Goal: Transaction & Acquisition: Purchase product/service

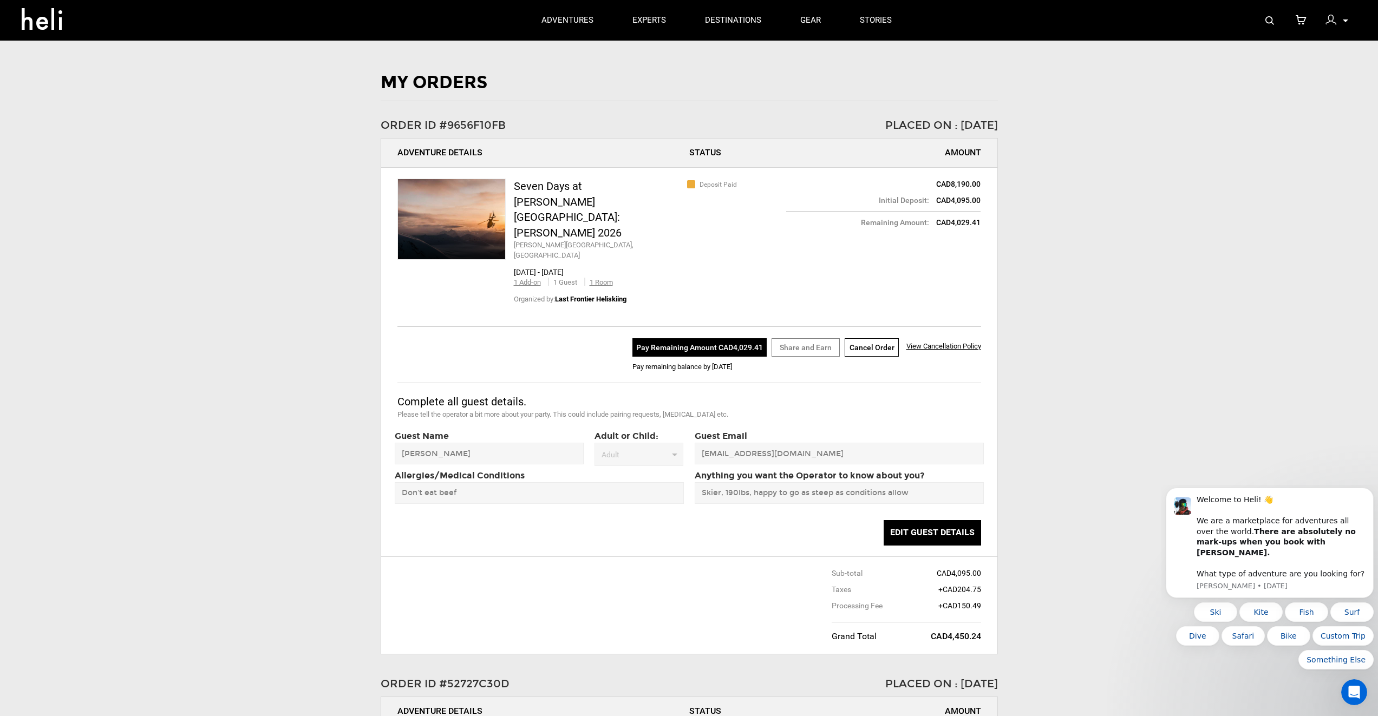
click at [712, 338] on button "Pay Remaining Amount CAD4,029.41" at bounding box center [699, 347] width 134 height 18
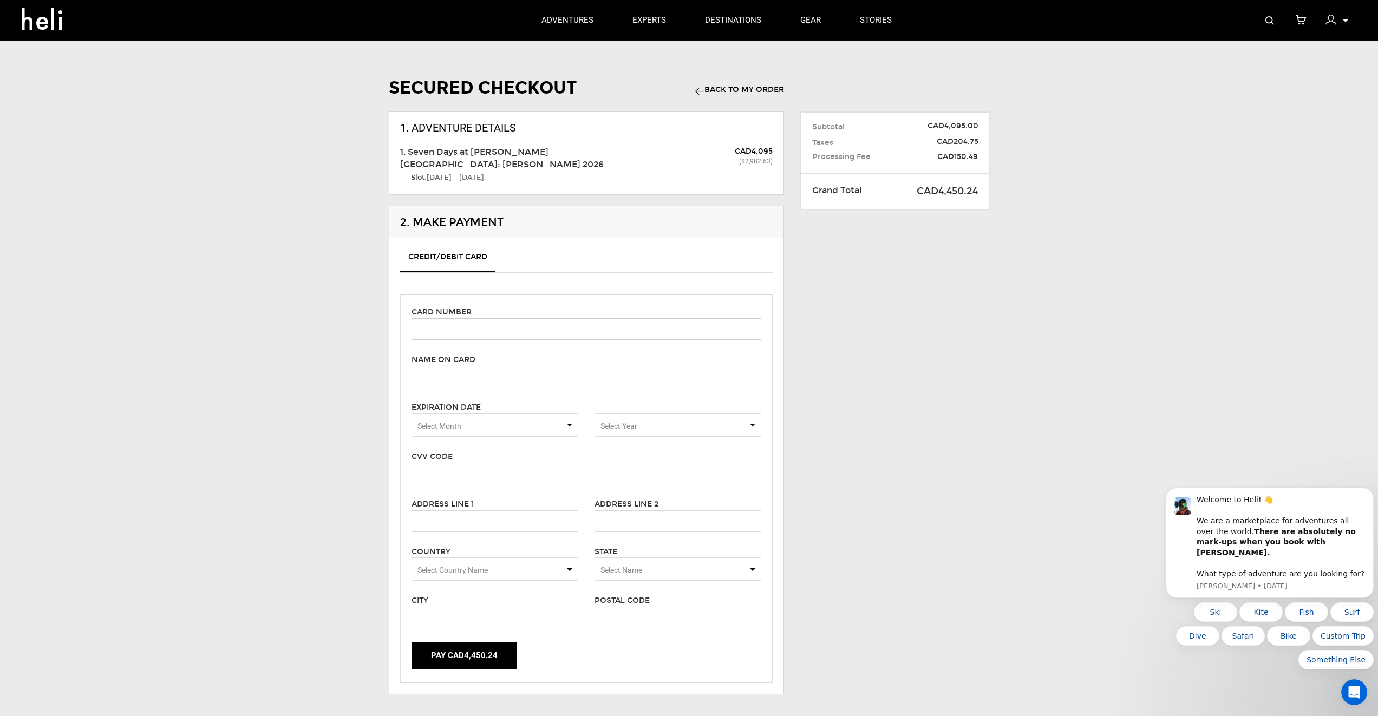
click at [465, 318] on input "text" at bounding box center [586, 329] width 350 height 22
type input "[CREDIT_CARD_NUMBER]"
type input "[PERSON_NAME]"
type input "3826"
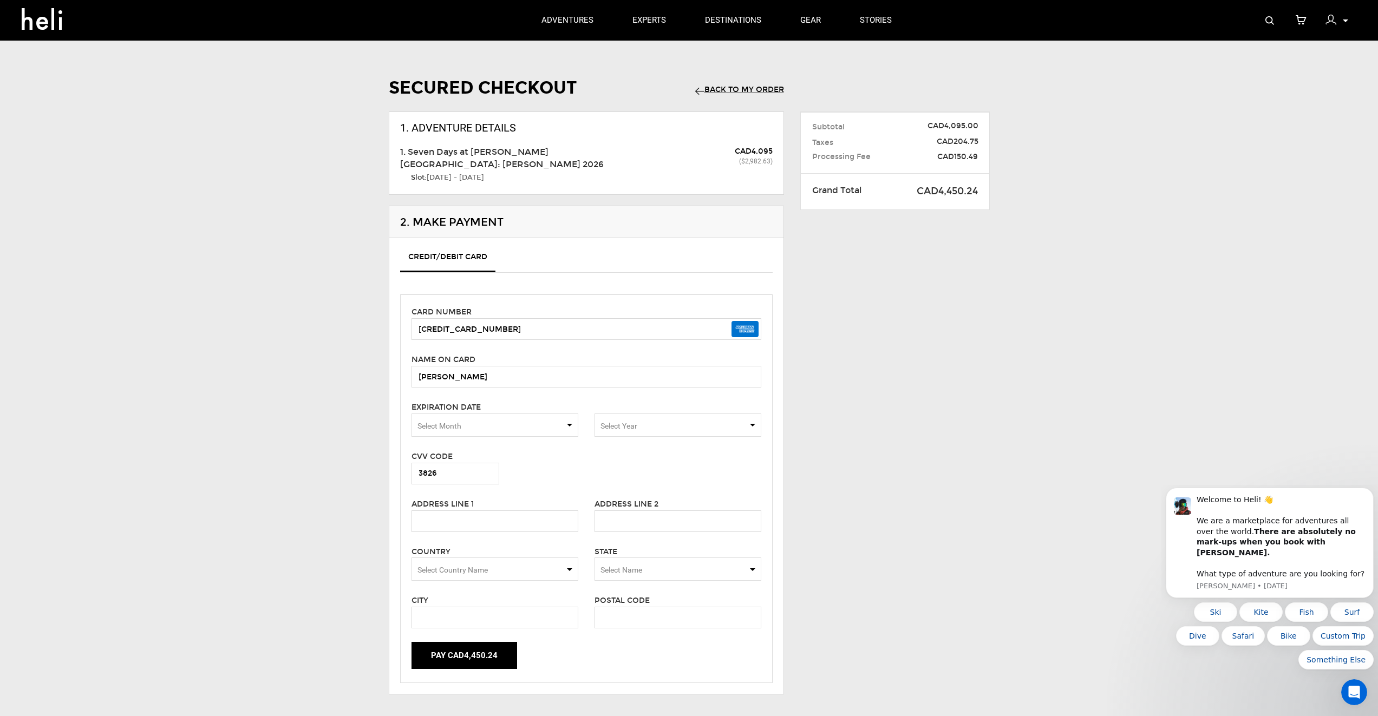
click at [468, 414] on span "Select Month" at bounding box center [494, 425] width 167 height 23
click at [442, 502] on span "04" at bounding box center [495, 513] width 166 height 22
click at [648, 414] on span "Select Year" at bounding box center [677, 425] width 167 height 23
click at [706, 504] on span "2029" at bounding box center [678, 515] width 166 height 22
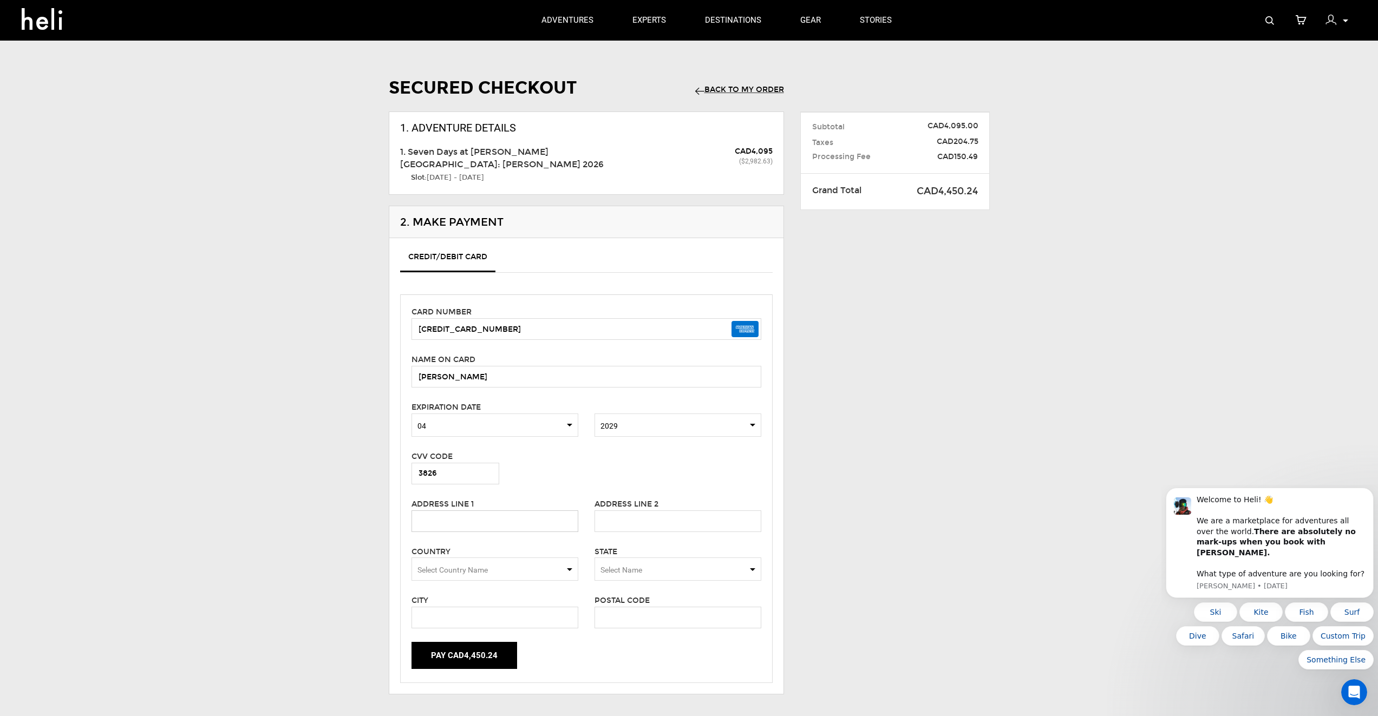
click at [512, 514] on input "text" at bounding box center [494, 521] width 167 height 22
paste input "[STREET_ADDRESS][PERSON_NAME][US_STATE]"
drag, startPoint x: 498, startPoint y: 509, endPoint x: 617, endPoint y: 515, distance: 119.3
click at [617, 515] on div "Address Line 1 [STREET_ADDRESS][PERSON_NAME][US_STATE] Address Line 2" at bounding box center [586, 515] width 366 height 34
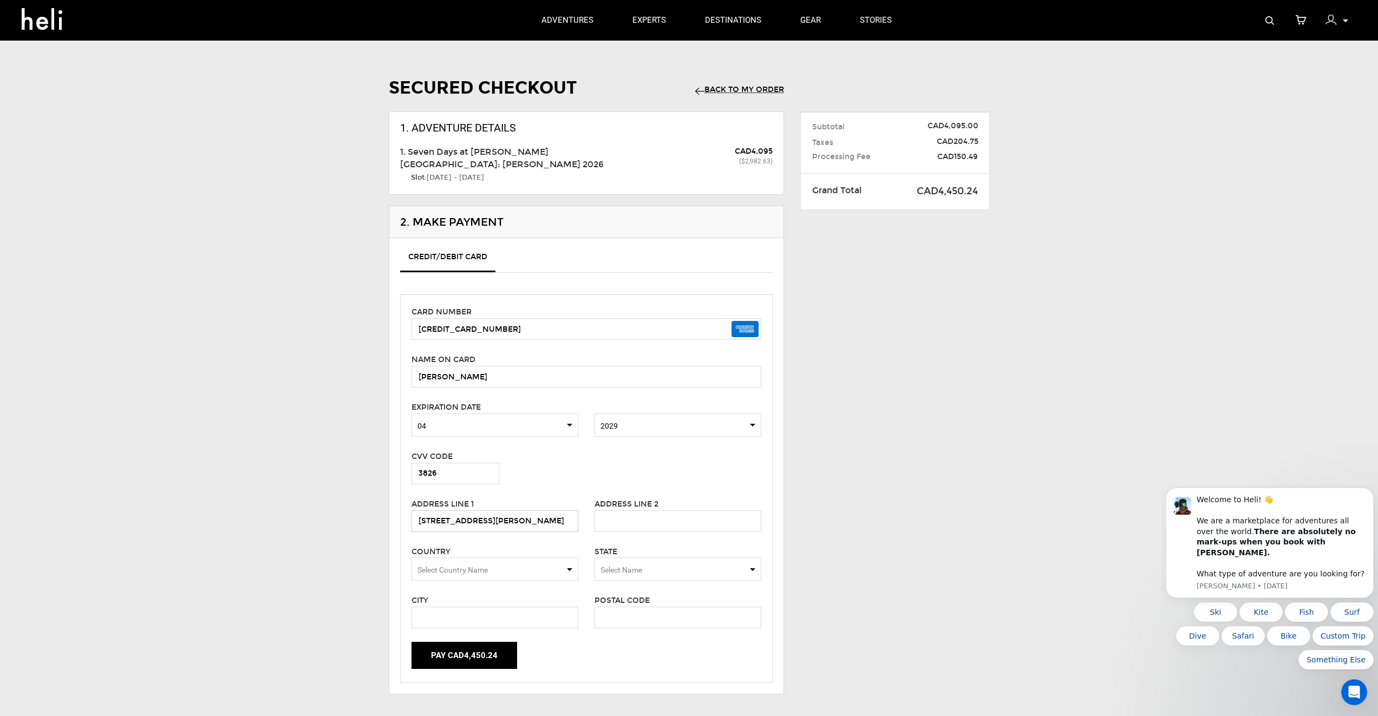
scroll to position [0, 0]
drag, startPoint x: 491, startPoint y: 510, endPoint x: 571, endPoint y: 519, distance: 80.0
click at [571, 519] on input "[STREET_ADDRESS][PERSON_NAME]" at bounding box center [494, 521] width 167 height 22
type input "[STREET_ADDRESS][PERSON_NAME]"
paste input "Ste D109-75"
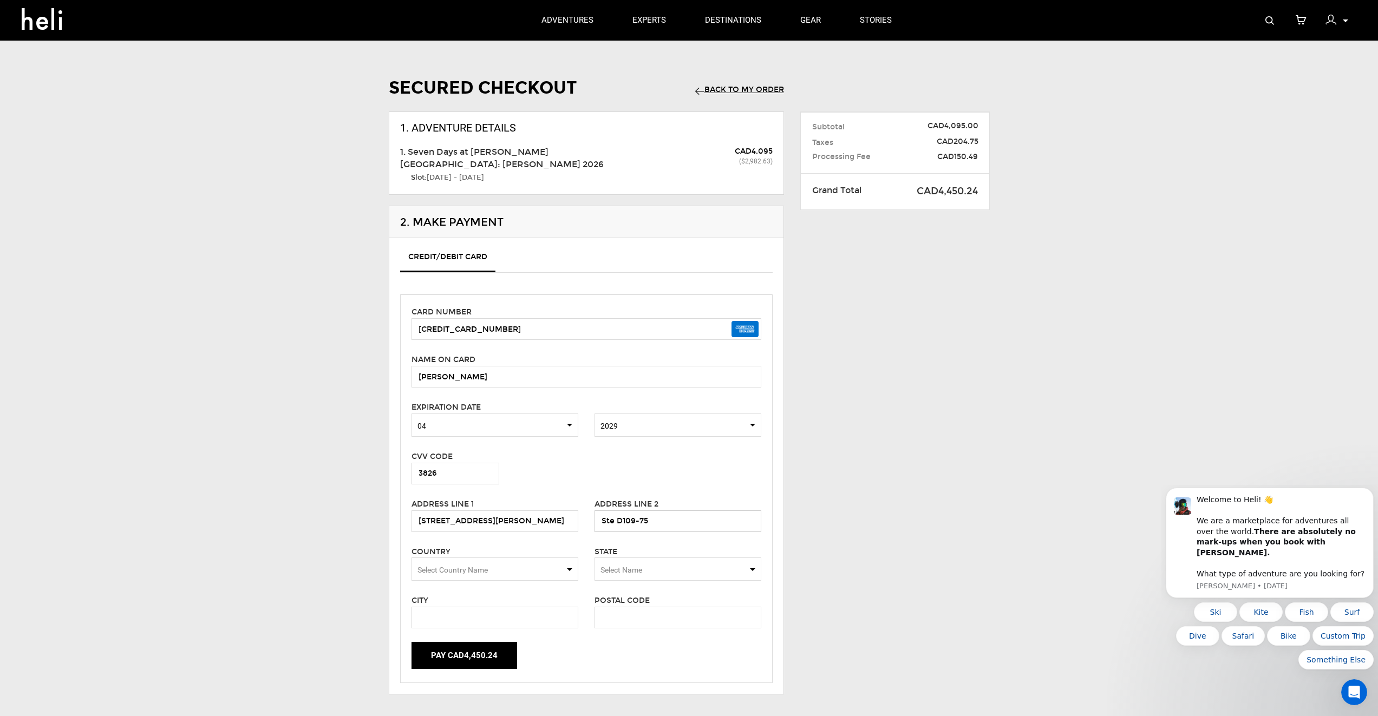
type input "Ste D109-75"
click at [507, 558] on span "Select Country Name" at bounding box center [494, 569] width 167 height 23
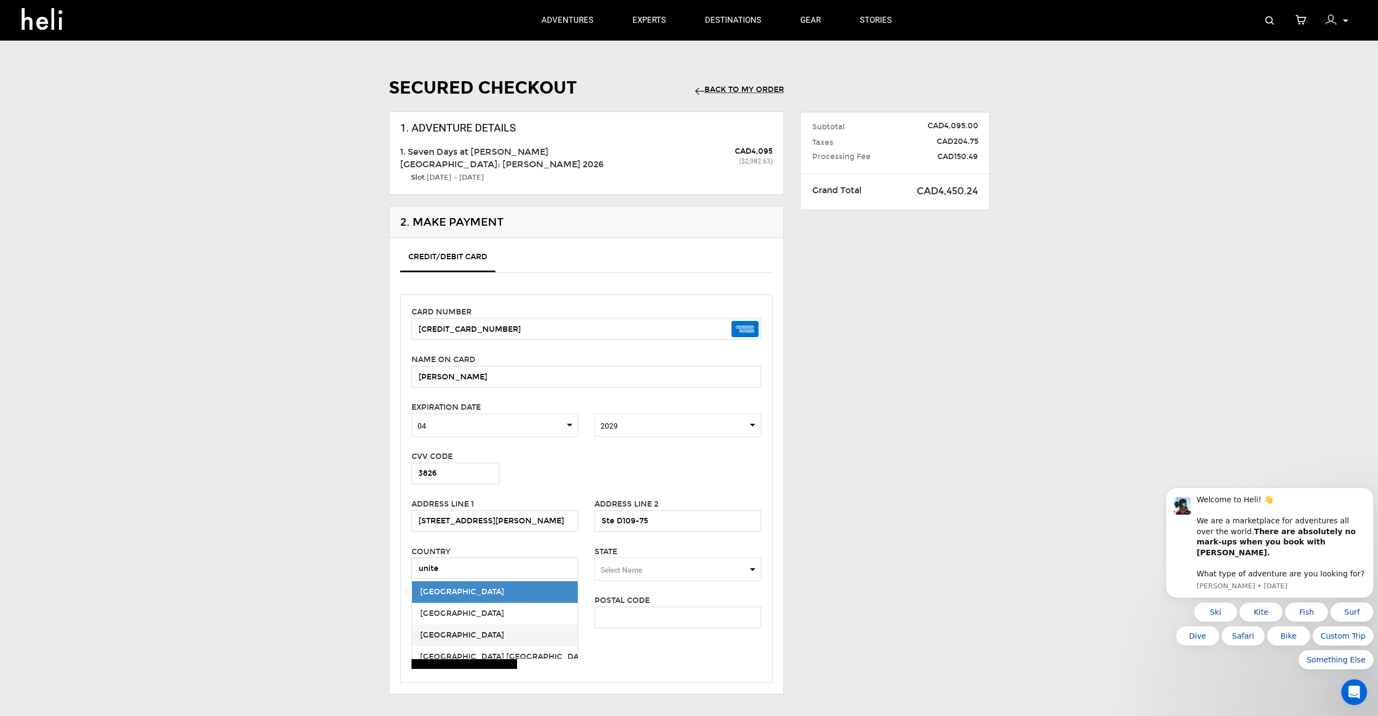
type input "unite"
click at [495, 628] on span "[GEOGRAPHIC_DATA]" at bounding box center [495, 636] width 166 height 22
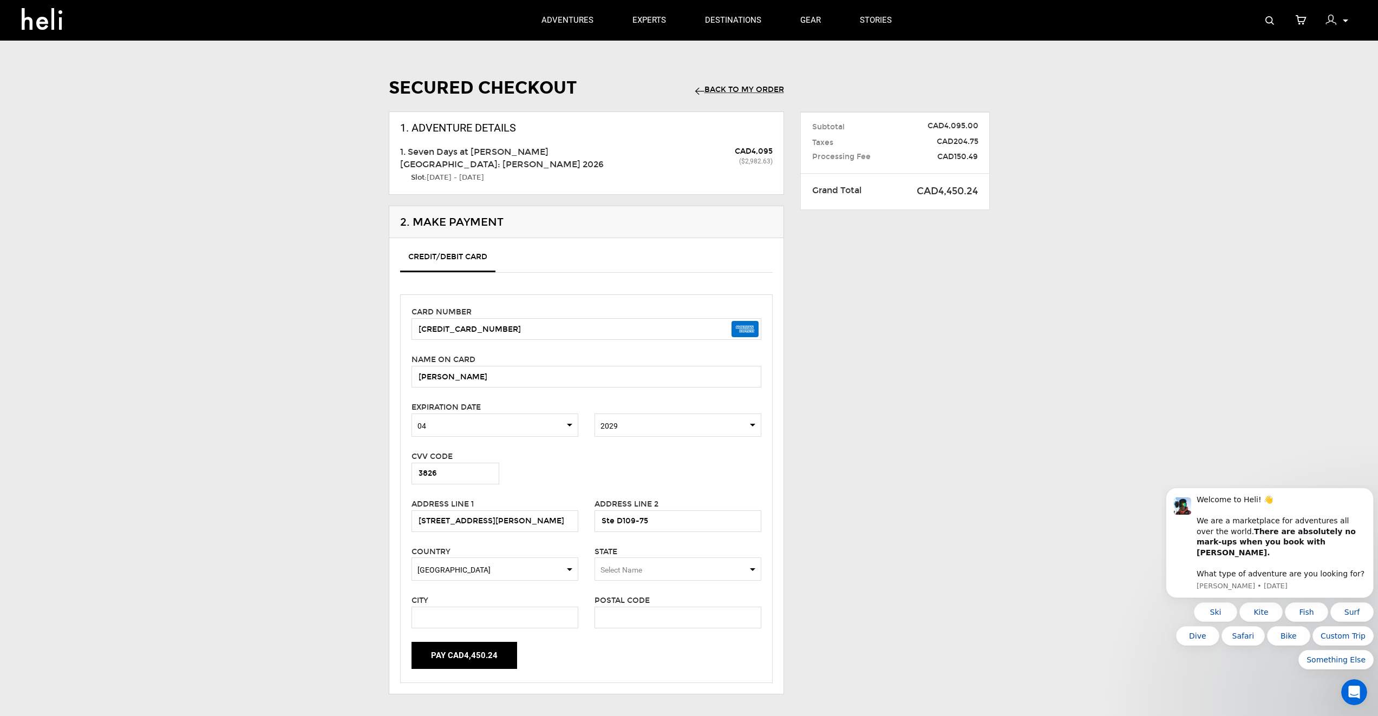
click at [671, 558] on span "Select Name" at bounding box center [677, 569] width 167 height 23
type input "te"
click at [642, 608] on div "[US_STATE]" at bounding box center [677, 613] width 149 height 11
click at [512, 608] on input "text" at bounding box center [494, 618] width 167 height 22
type input "Austin"
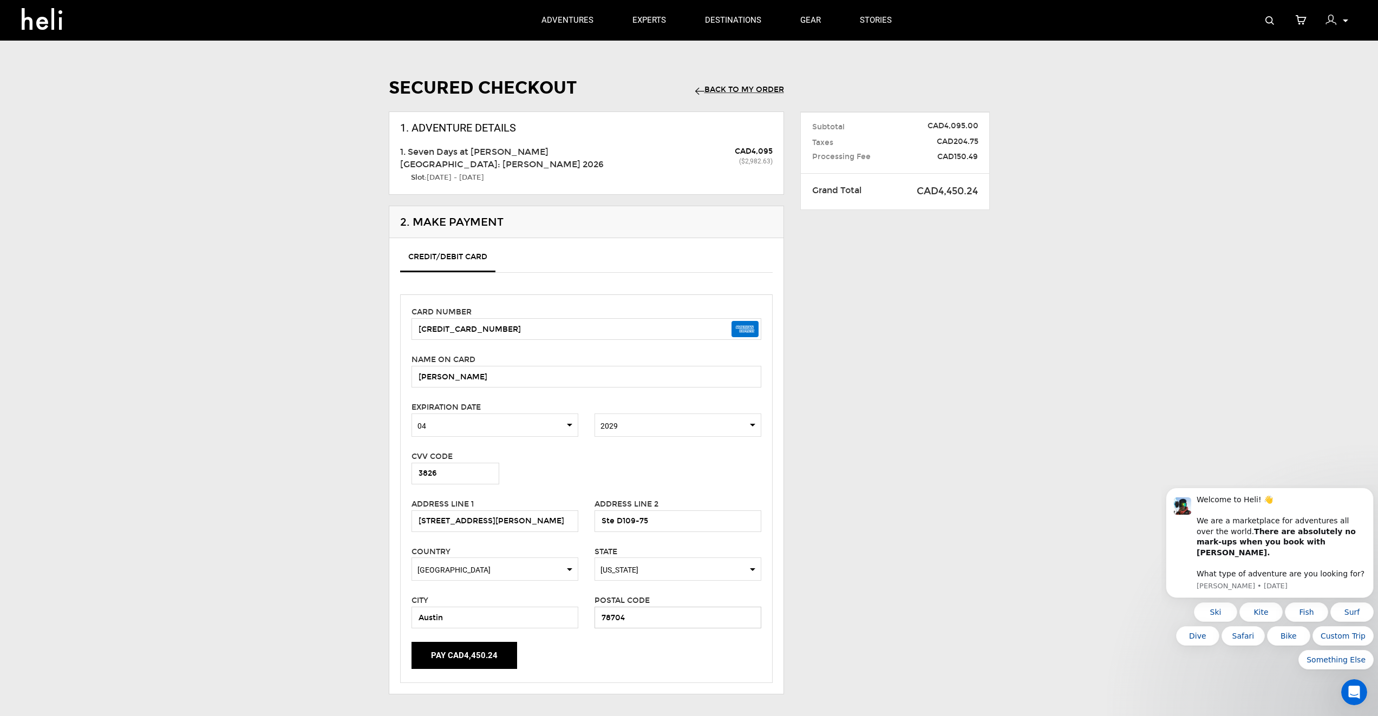
type input "78704"
click at [1249, 434] on div "Secured Checkout Back to my Order 1. Adventure Details 1. Seven Days at [PERSON…" at bounding box center [689, 393] width 1378 height 646
click at [454, 644] on button "Pay CAD4,450.24" at bounding box center [464, 655] width 106 height 27
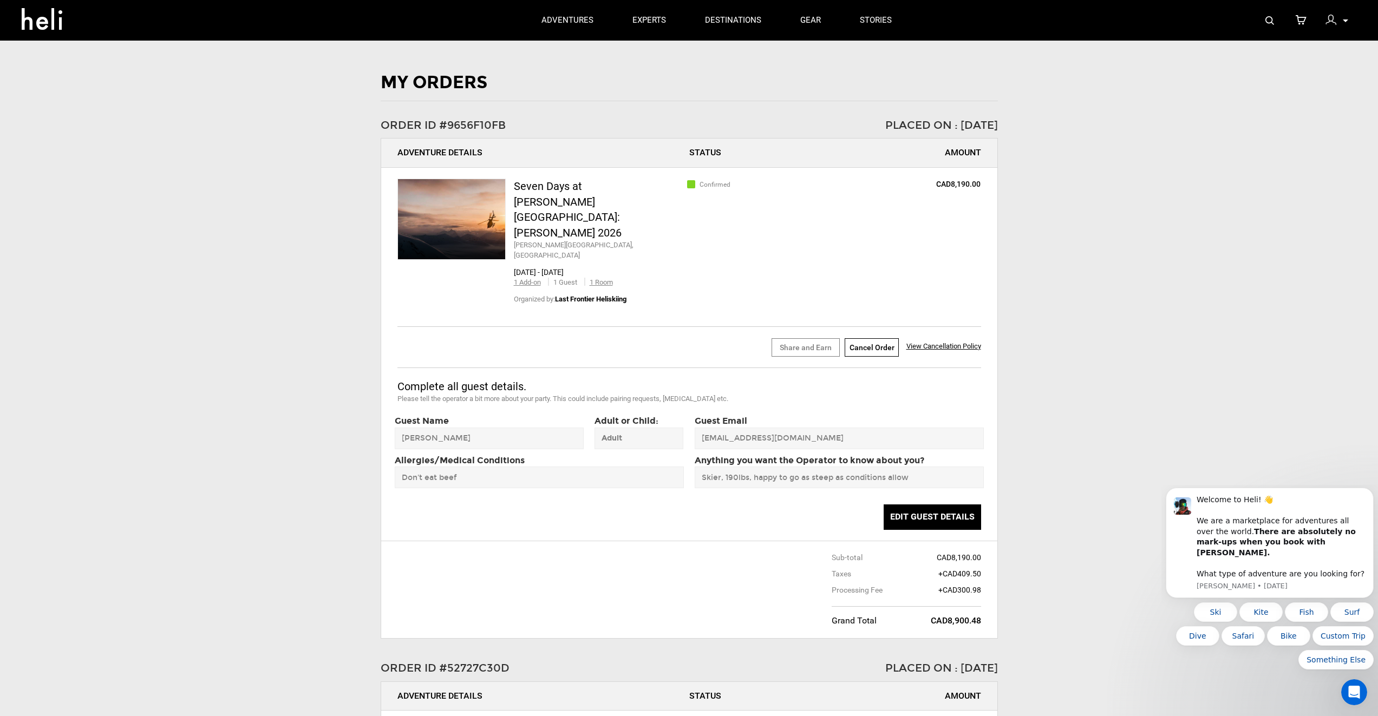
click at [953, 342] on span "View Cancellation Policy" at bounding box center [943, 346] width 75 height 8
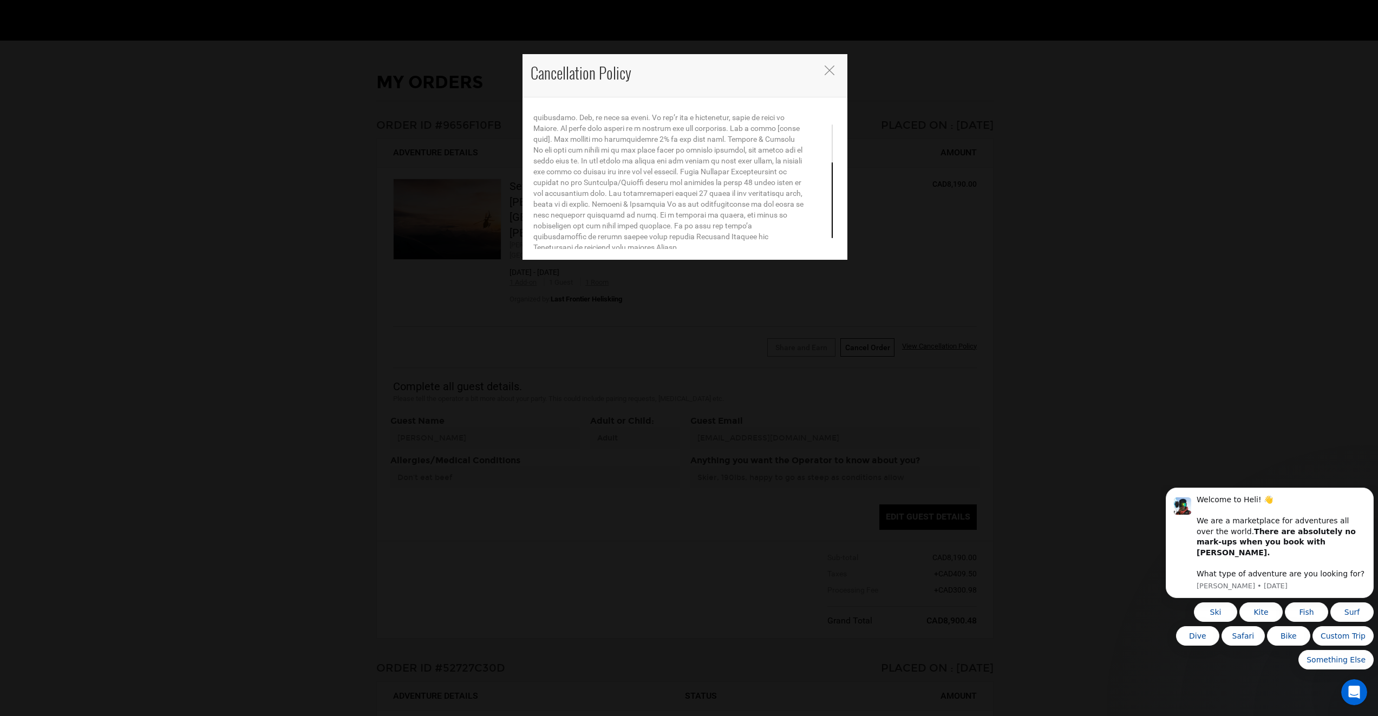
click at [819, 267] on div "Cancellation Policy" at bounding box center [689, 358] width 1378 height 716
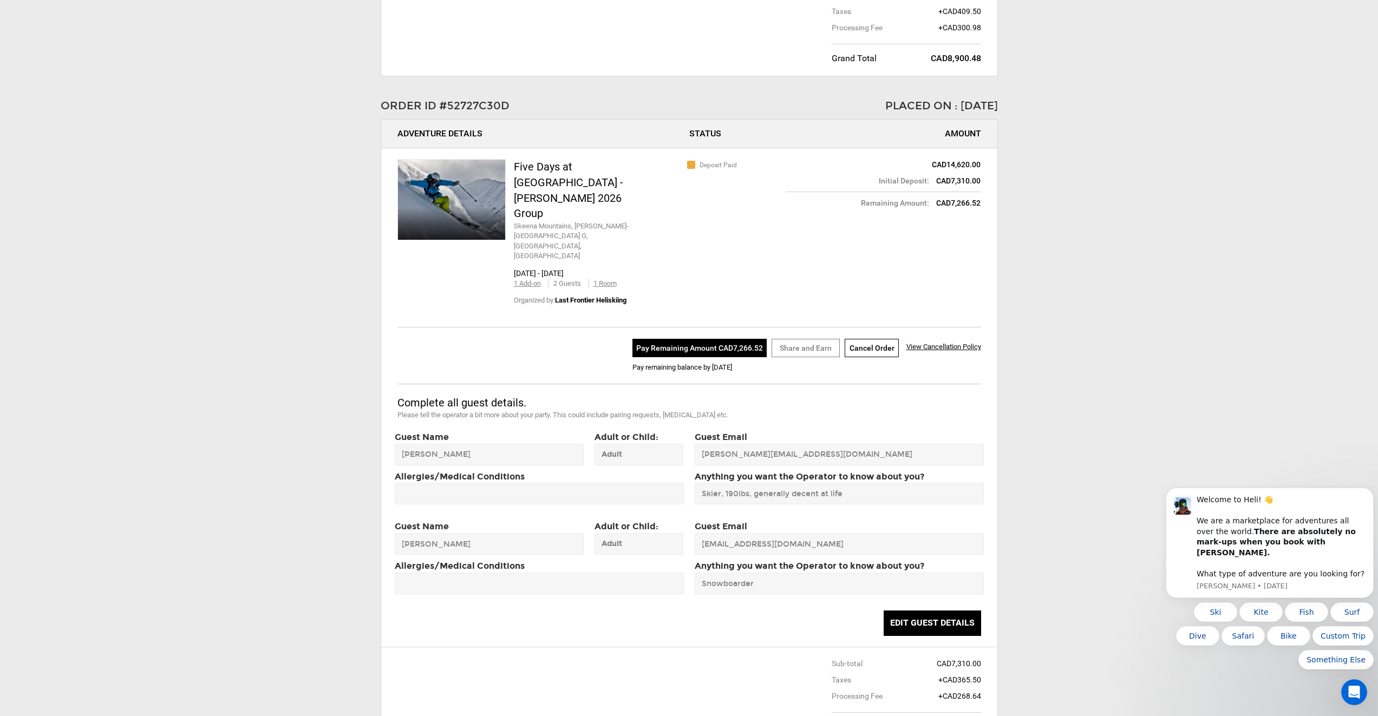
scroll to position [578, 0]
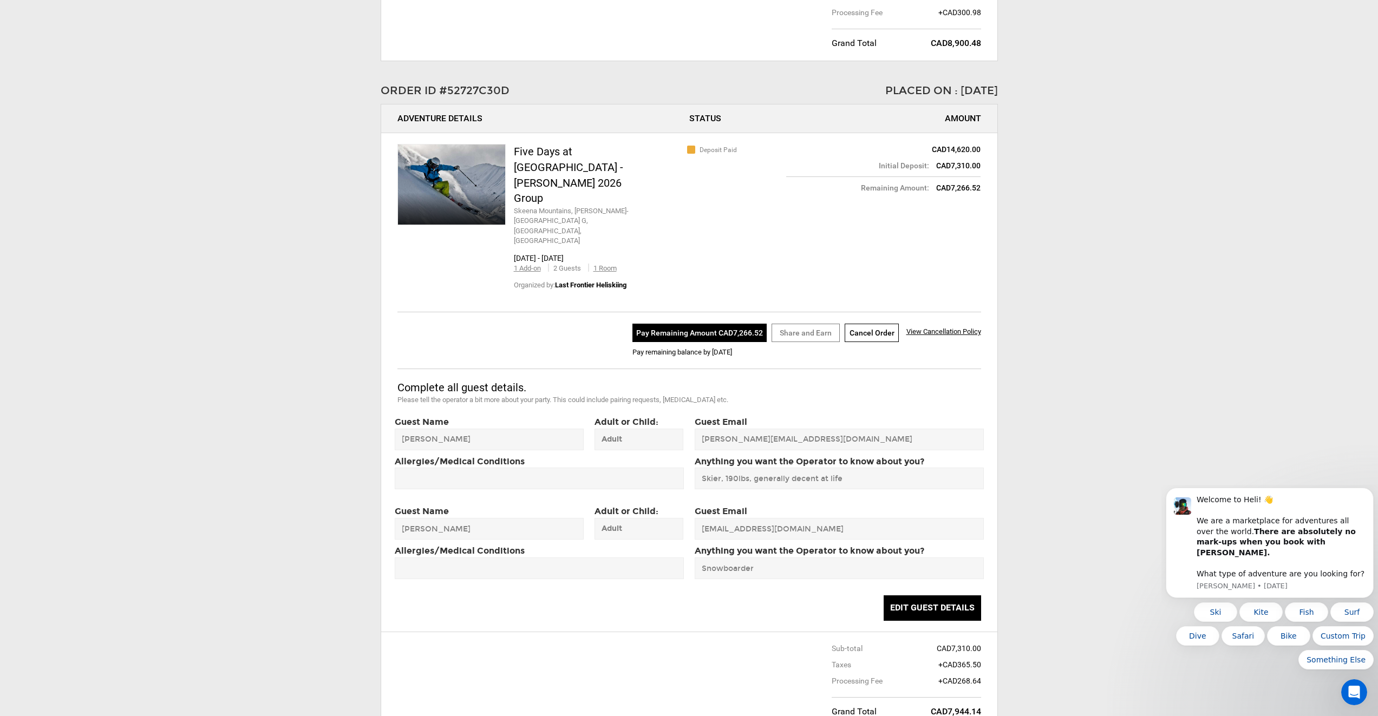
click at [712, 324] on button "Pay Remaining Amount CAD7,266.52" at bounding box center [699, 333] width 134 height 18
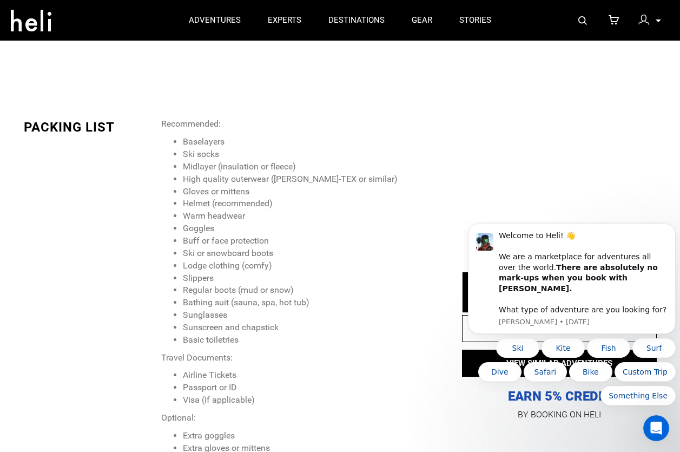
scroll to position [544, 0]
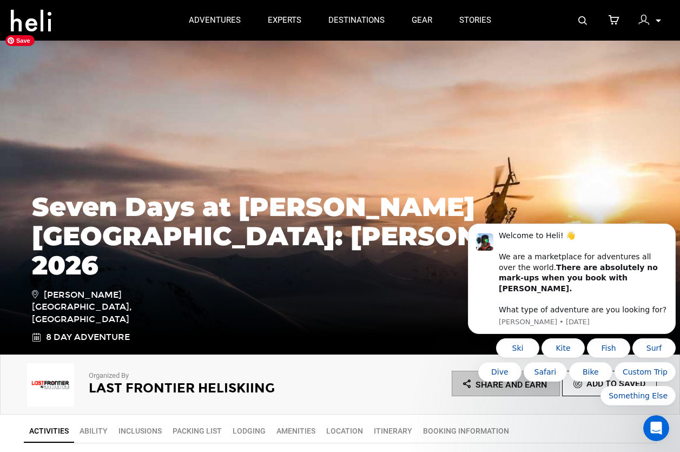
scroll to position [0, 0]
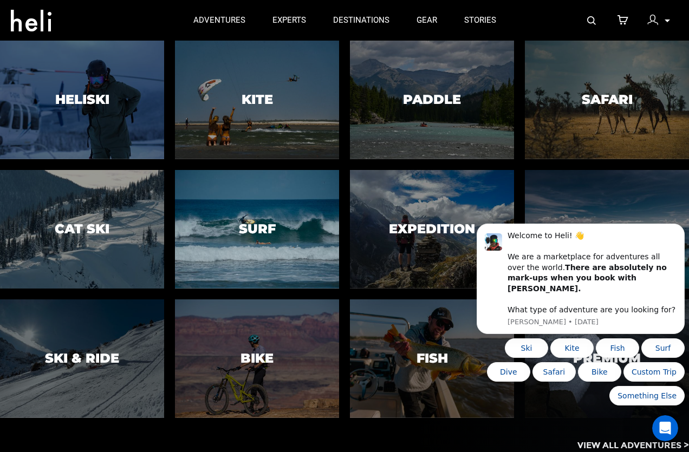
click at [284, 222] on div at bounding box center [256, 229] width 167 height 121
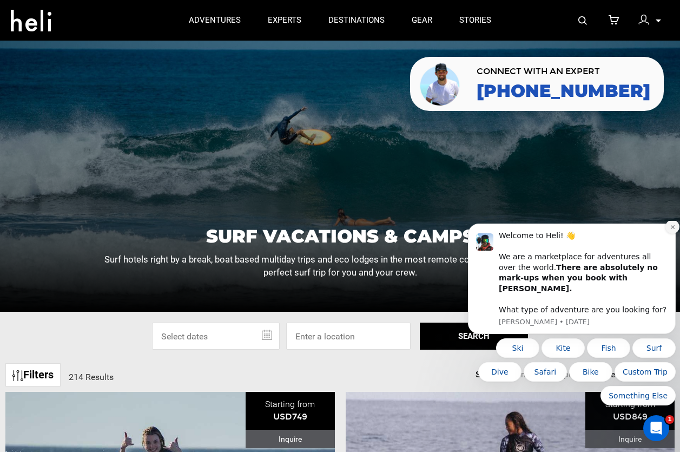
drag, startPoint x: 670, startPoint y: 235, endPoint x: 1140, endPoint y: 455, distance: 518.9
click at [670, 230] on icon "Dismiss notification" at bounding box center [673, 227] width 6 height 6
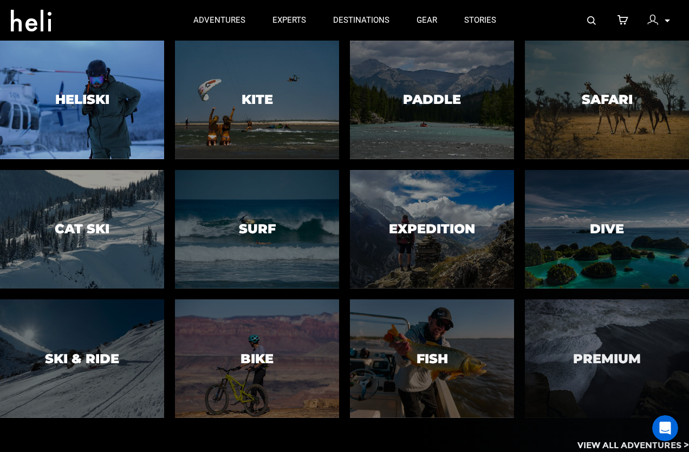
click at [100, 84] on div at bounding box center [81, 100] width 167 height 121
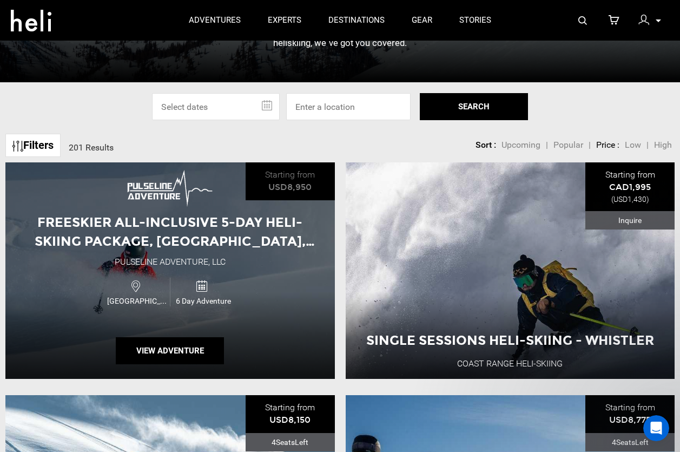
scroll to position [289, 0]
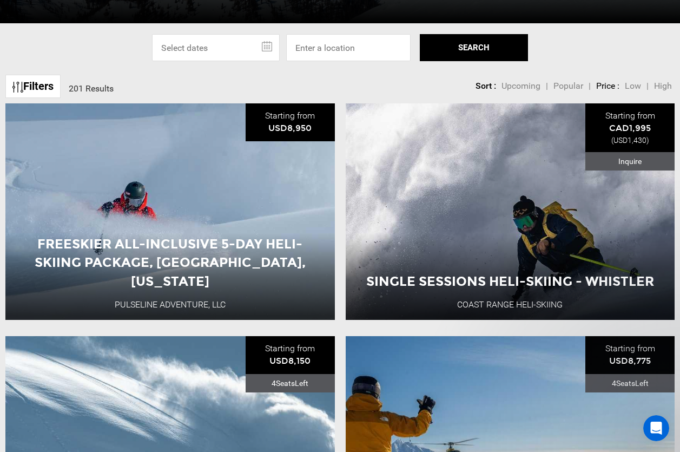
click at [206, 39] on input "text" at bounding box center [216, 47] width 128 height 27
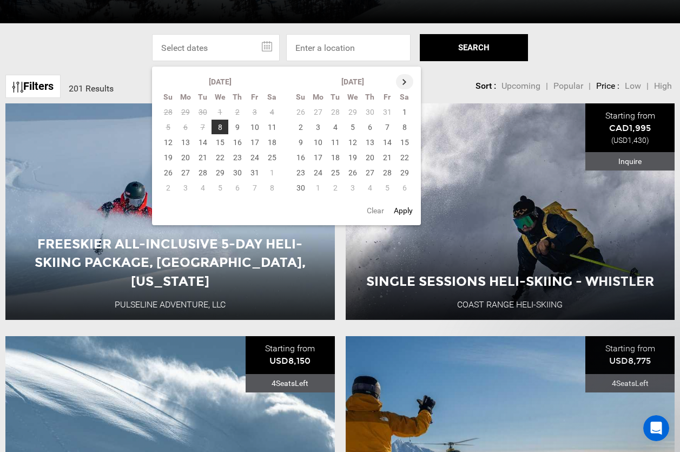
click at [405, 82] on th at bounding box center [404, 81] width 17 height 15
click at [406, 80] on th at bounding box center [404, 81] width 17 height 15
click at [406, 80] on th at bounding box center [405, 81] width 17 height 15
click at [406, 81] on th at bounding box center [405, 81] width 17 height 15
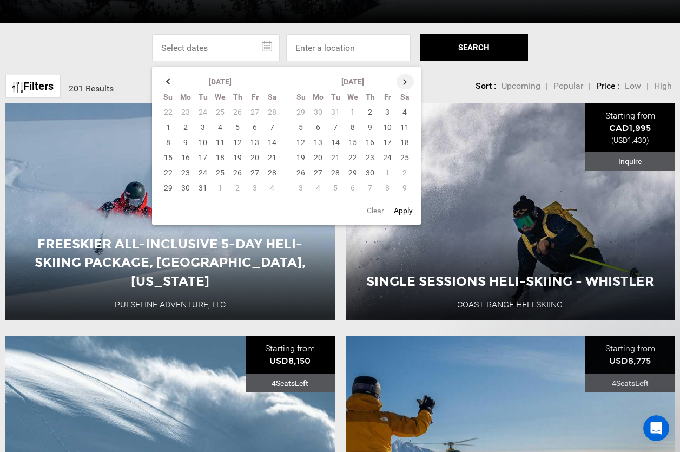
click at [406, 81] on th at bounding box center [405, 81] width 17 height 15
click at [386, 124] on td "8" at bounding box center [387, 127] width 17 height 15
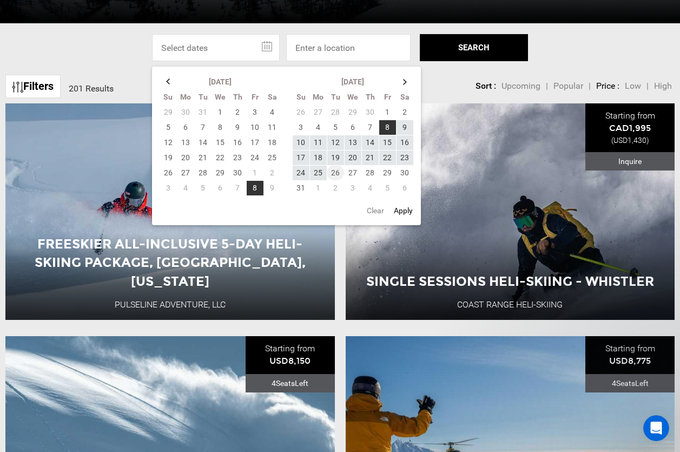
click at [339, 171] on td "26" at bounding box center [335, 172] width 17 height 15
click at [481, 41] on button "SEARCH" at bounding box center [474, 47] width 108 height 27
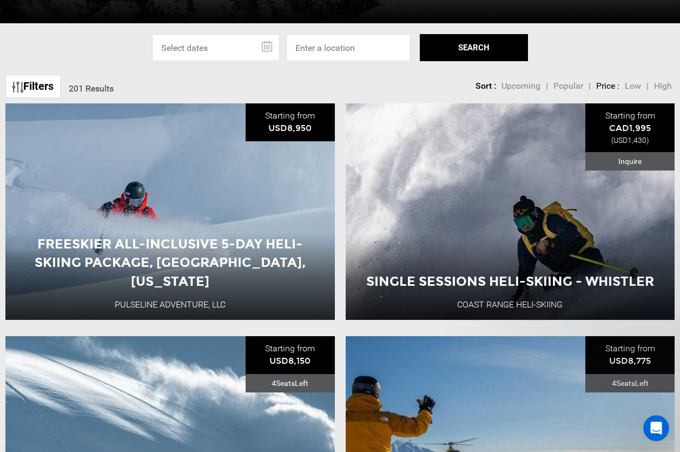
click at [217, 44] on input "text" at bounding box center [216, 47] width 128 height 27
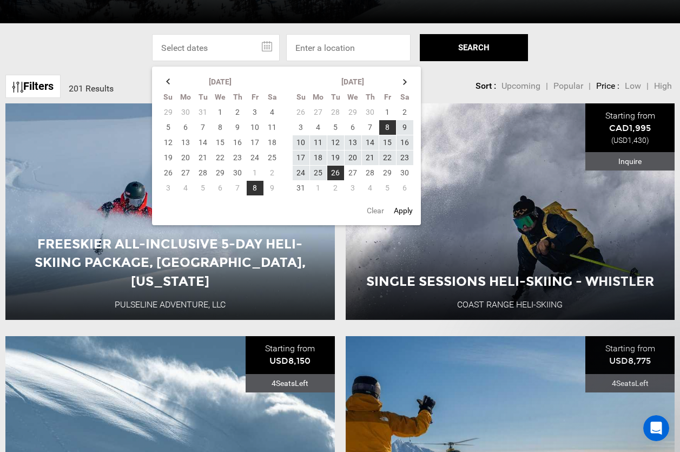
click at [406, 209] on button "Apply" at bounding box center [403, 210] width 25 height 19
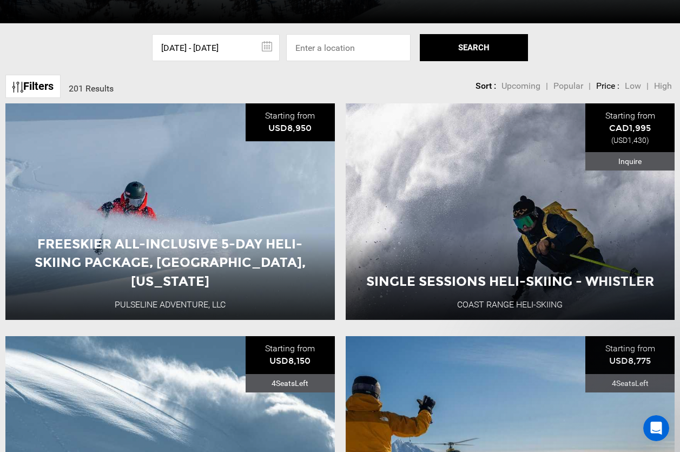
click at [471, 47] on button "SEARCH" at bounding box center [474, 47] width 108 height 27
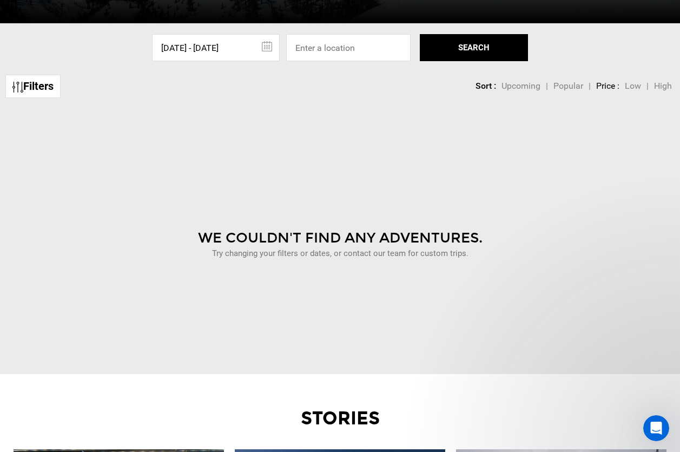
click at [216, 51] on input "05/08/2026 - 05/26/2026" at bounding box center [216, 47] width 128 height 27
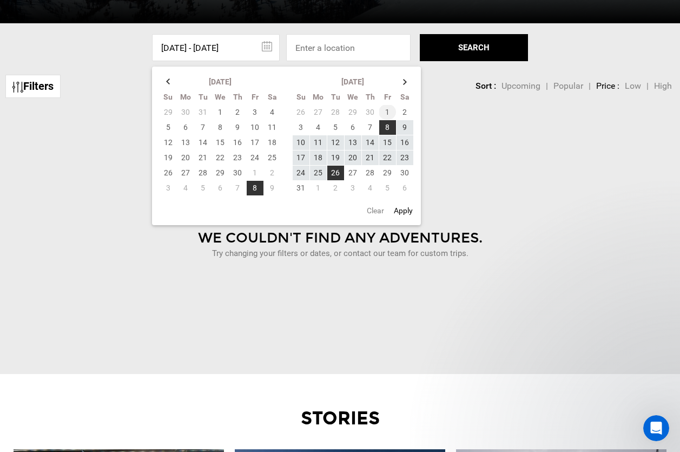
click at [382, 108] on td "1" at bounding box center [387, 111] width 17 height 15
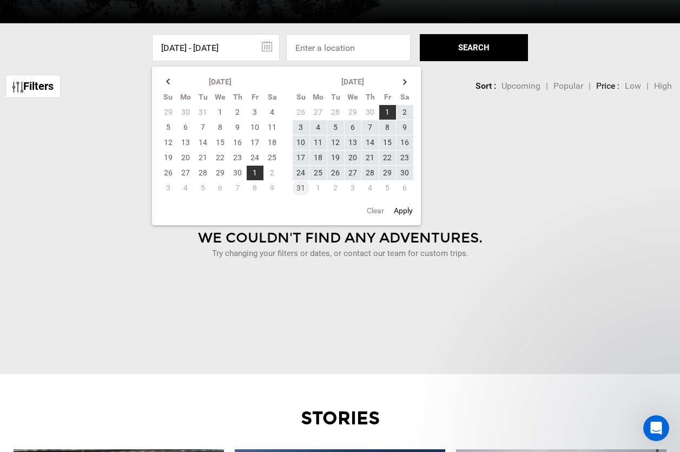
click at [301, 188] on td "31" at bounding box center [300, 187] width 17 height 15
click at [411, 211] on button "Apply" at bounding box center [403, 210] width 25 height 19
type input "05/01/2026 - 05/31/2026"
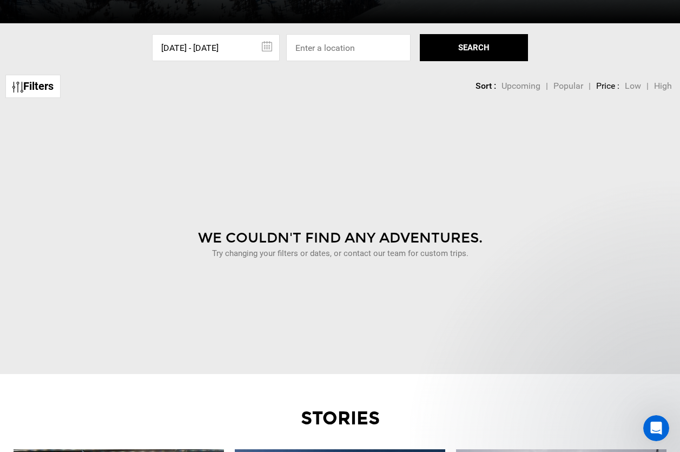
click at [447, 47] on button "SEARCH" at bounding box center [474, 47] width 108 height 27
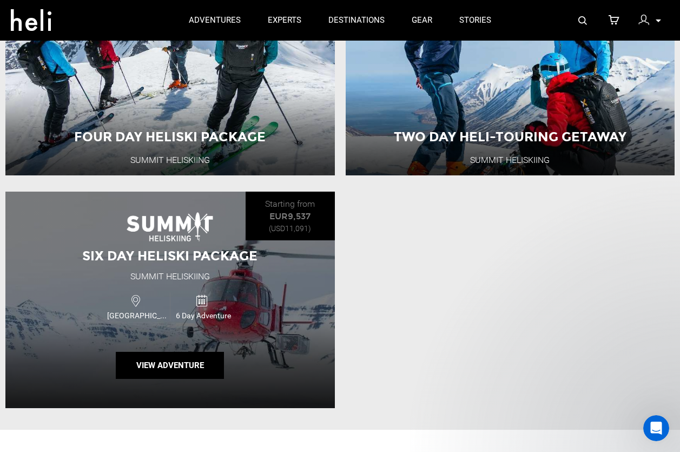
scroll to position [289, 0]
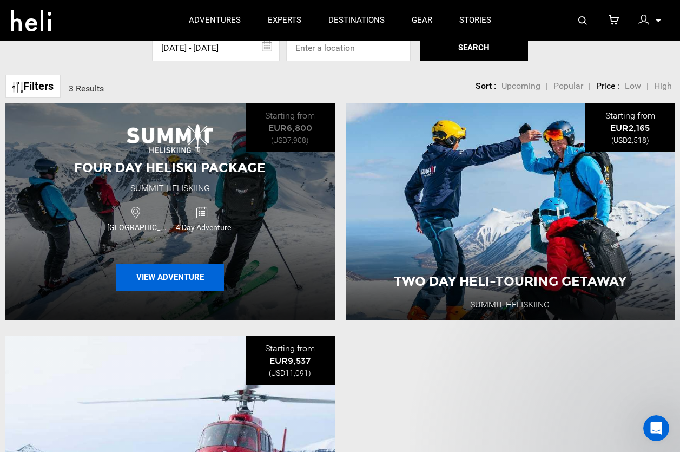
click at [156, 276] on button "View Adventure" at bounding box center [170, 277] width 108 height 27
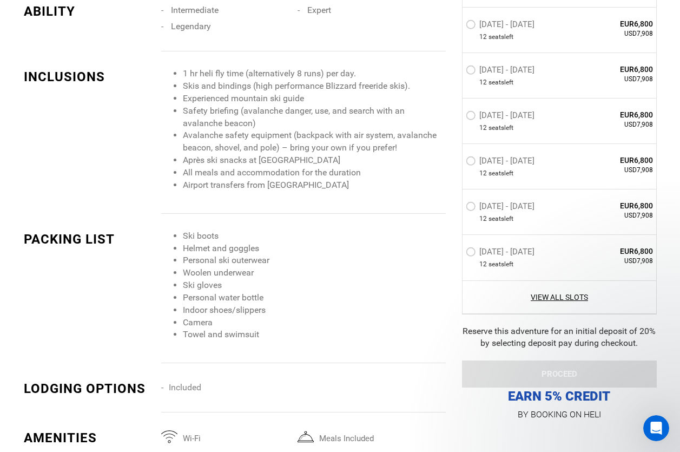
scroll to position [1299, 0]
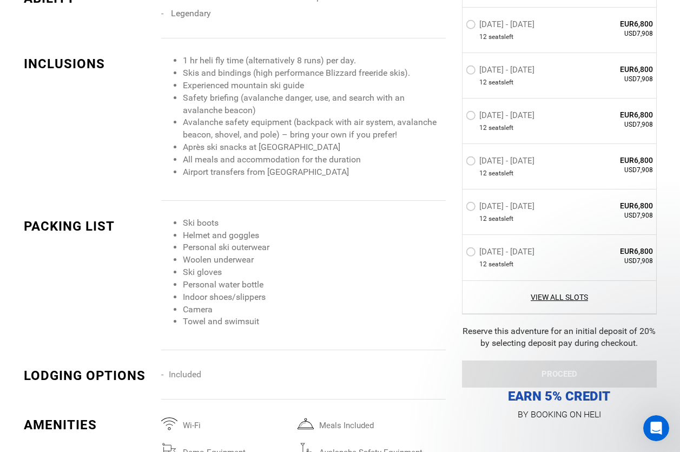
click at [570, 288] on div "View All Slots" at bounding box center [560, 297] width 194 height 34
click at [563, 296] on link "View All Slots" at bounding box center [560, 296] width 188 height 11
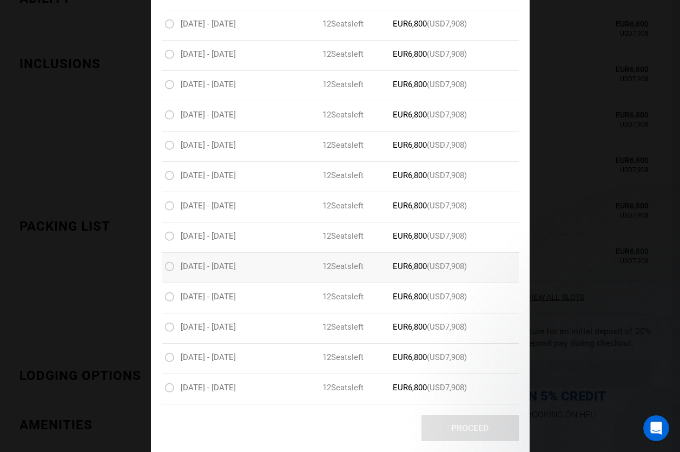
scroll to position [1588, 0]
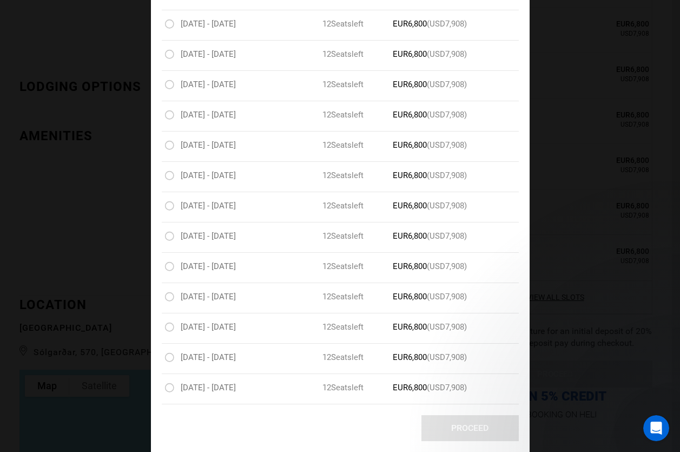
click at [612, 245] on div "Four Day Heliski Package Sólgarðar, 570, Iceland 4 Day Adventure Slots Seats To…" at bounding box center [340, 226] width 680 height 452
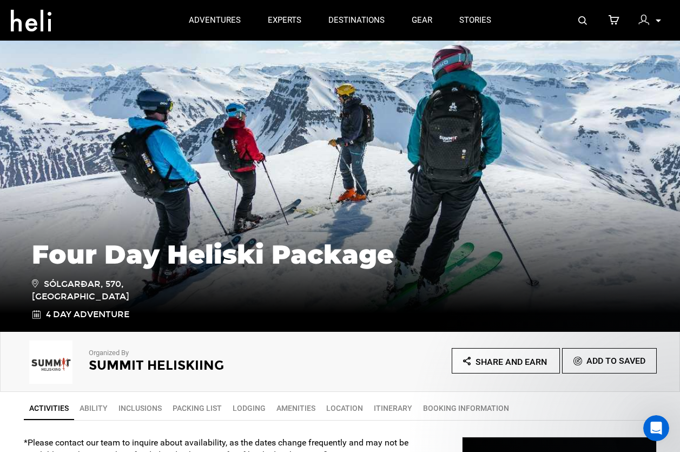
scroll to position [0, 0]
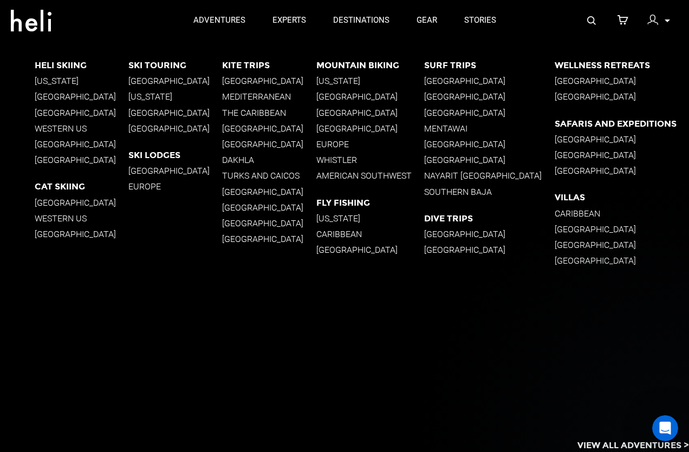
click at [462, 248] on p "[GEOGRAPHIC_DATA]" at bounding box center [489, 250] width 130 height 10
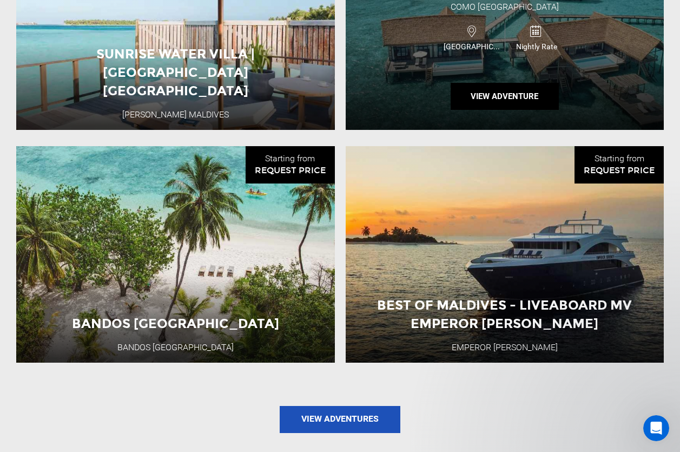
scroll to position [1155, 0]
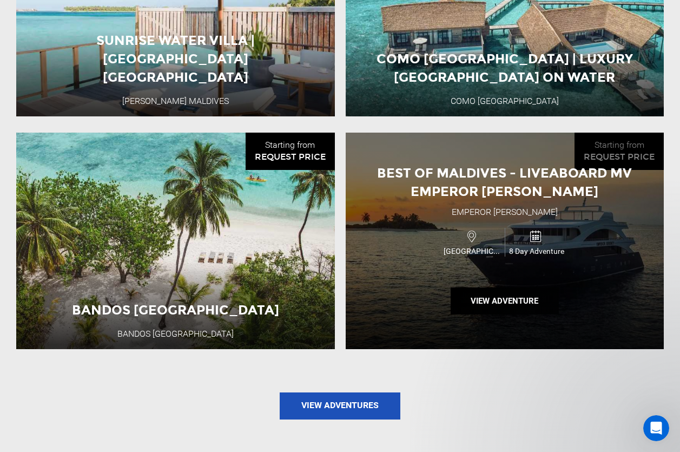
click at [477, 194] on span "Best of Maldives - Liveaboard MV Emperor Serenity" at bounding box center [504, 182] width 255 height 34
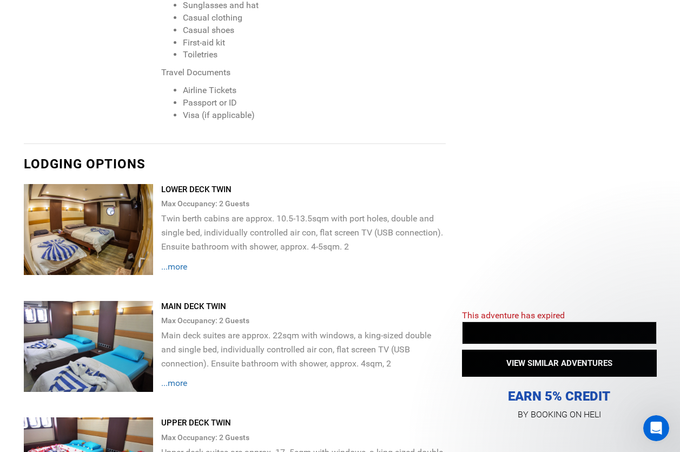
scroll to position [1877, 0]
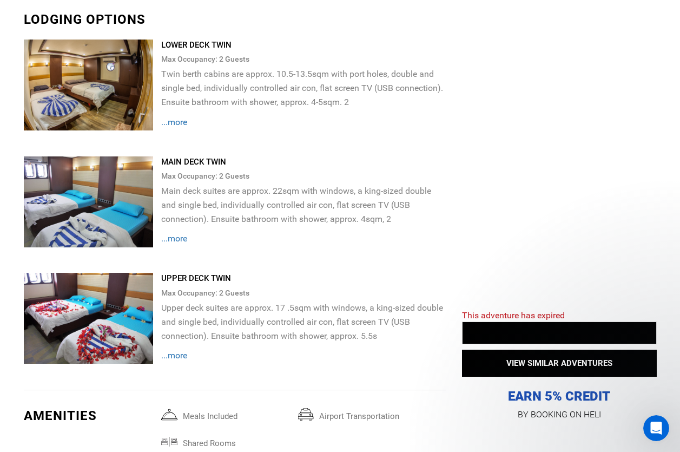
click at [173, 360] on span "...more" at bounding box center [174, 355] width 26 height 10
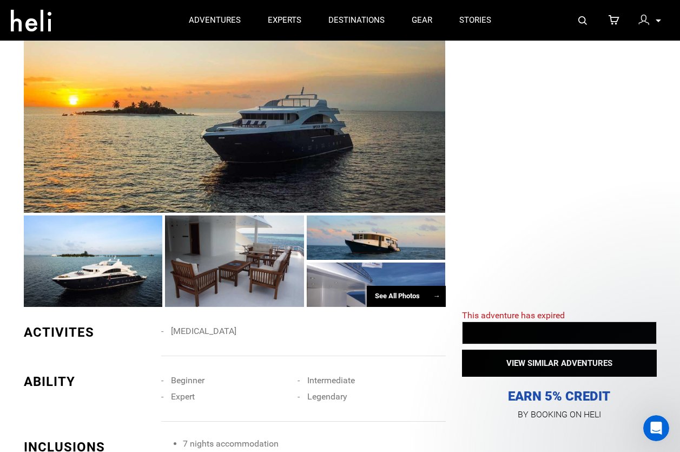
scroll to position [0, 0]
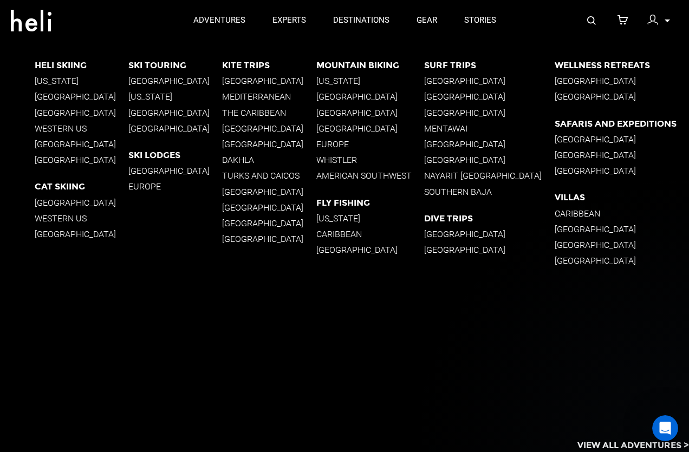
click at [255, 110] on p "The Caribbean" at bounding box center [269, 113] width 94 height 10
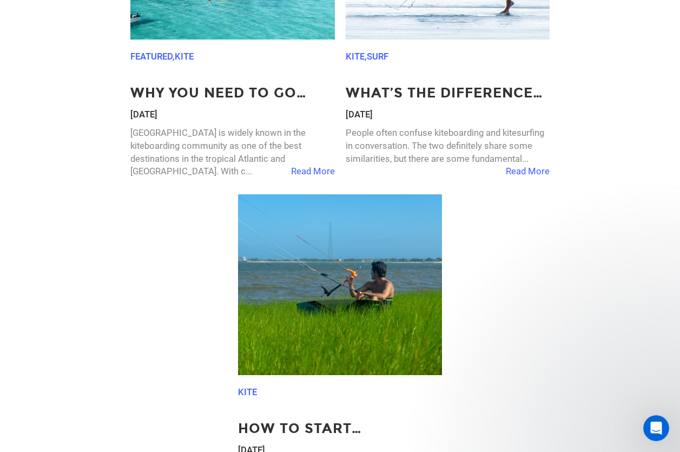
scroll to position [1877, 0]
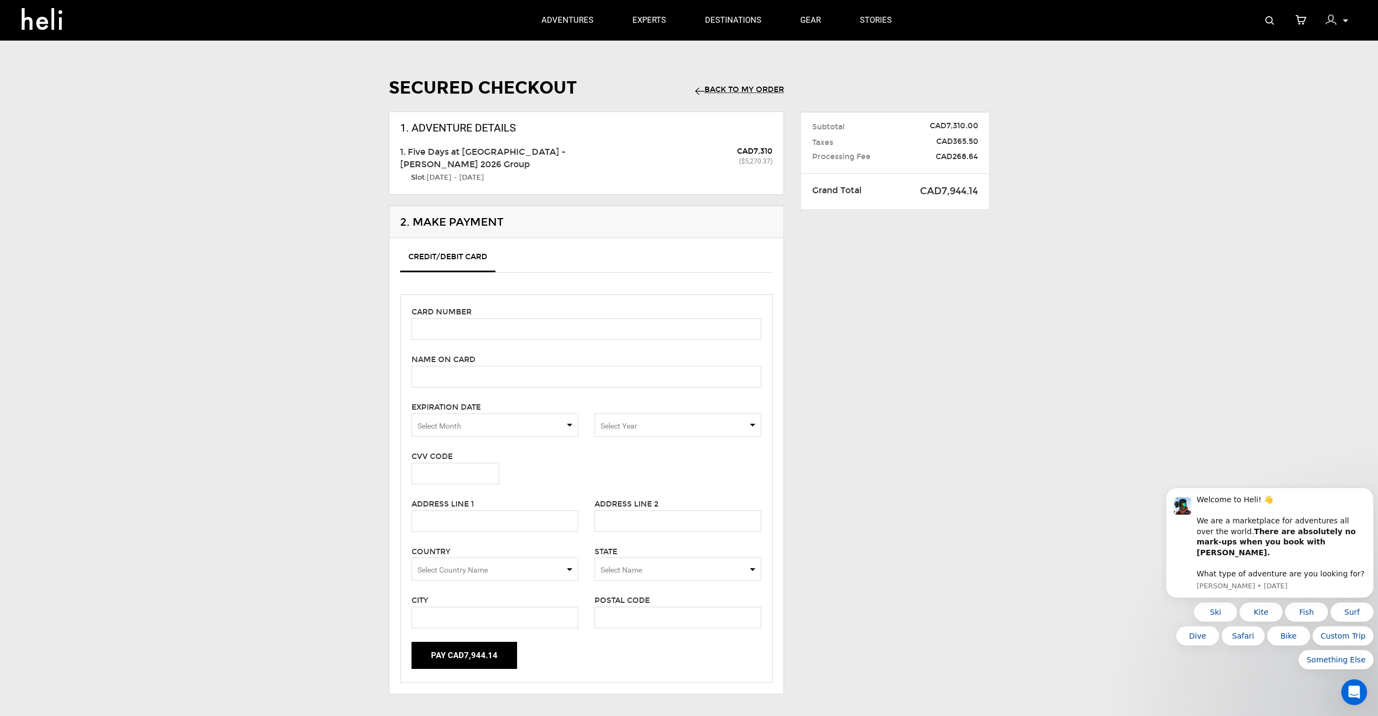
click at [724, 90] on link "Back to my Order" at bounding box center [739, 89] width 89 height 9
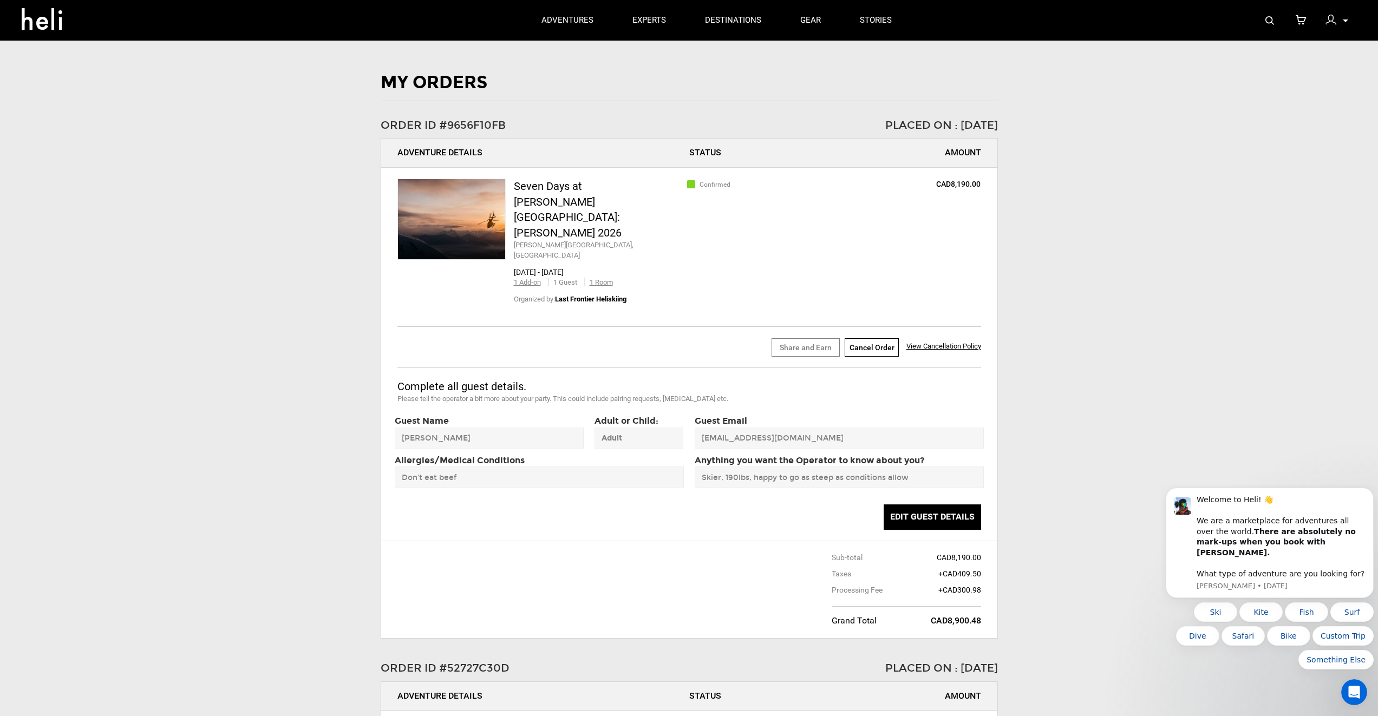
drag, startPoint x: 47, startPoint y: 19, endPoint x: 24, endPoint y: 82, distance: 66.8
click at [24, 82] on div "My Orders Order ID #9656F10FB Placed On : Aug 9, 2024 Adventure Details Status …" at bounding box center [689, 694] width 1378 height 1248
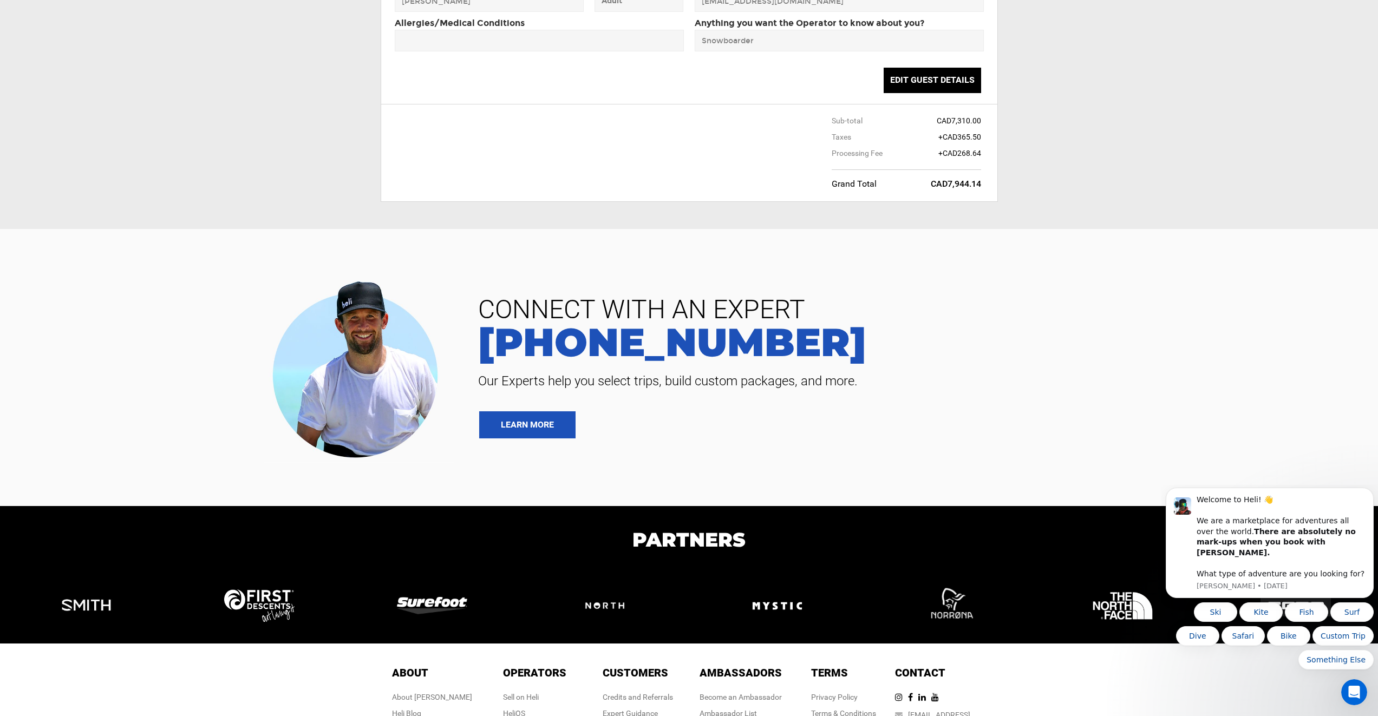
scroll to position [1106, 0]
